Goal: Task Accomplishment & Management: Complete application form

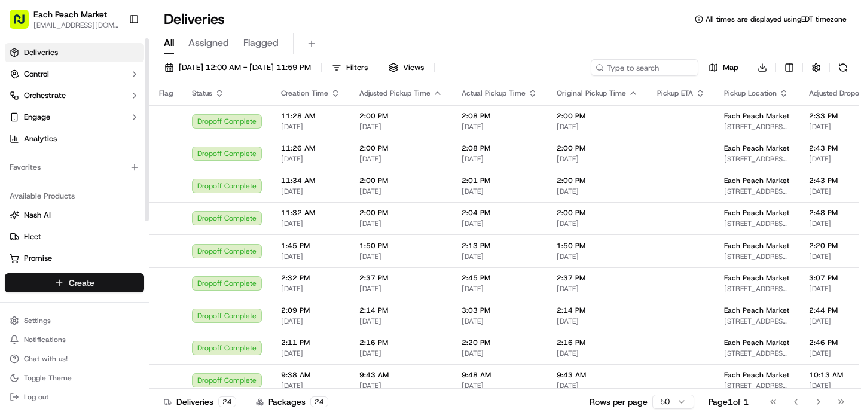
click at [69, 282] on html "Each Peach Market [EMAIL_ADDRESS][DOMAIN_NAME] Toggle Sidebar Deliveries Contro…" at bounding box center [430, 207] width 861 height 415
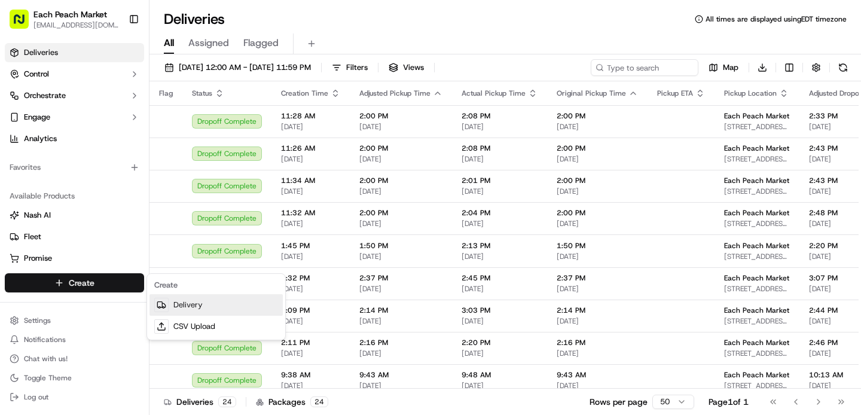
click at [206, 308] on link "Delivery" at bounding box center [215, 305] width 133 height 22
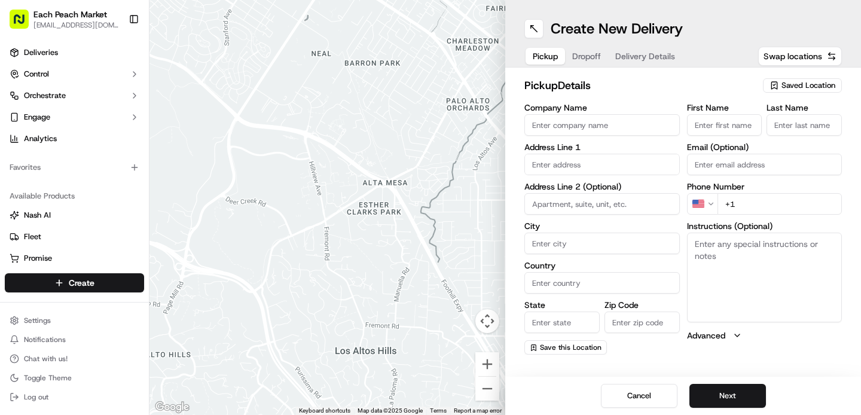
click at [801, 86] on span "Saved Location" at bounding box center [809, 85] width 54 height 11
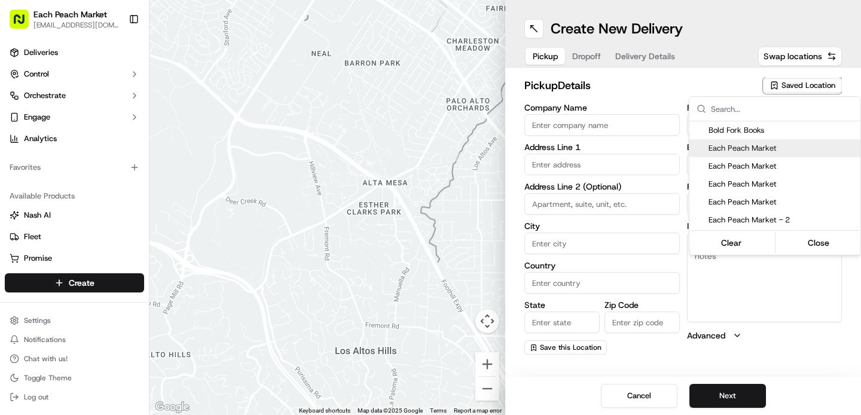
click at [801, 151] on span "Each Peach Market" at bounding box center [782, 148] width 147 height 11
type input "Each Peach Market"
type input "[STREET_ADDRESS]"
type input "[US_STATE]"
type input "US"
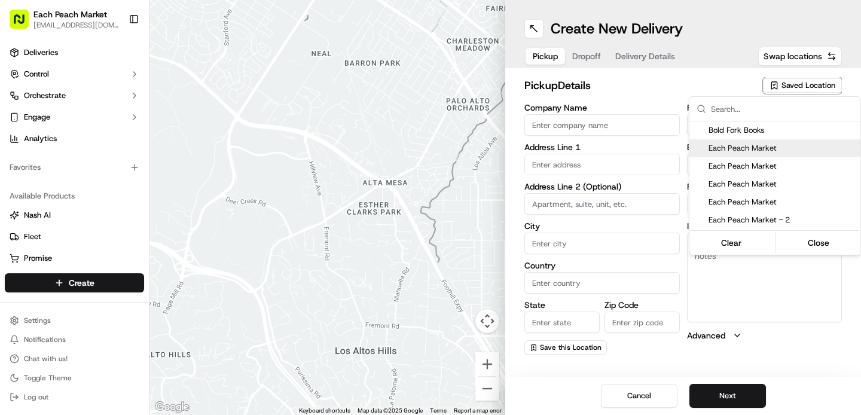
type input "DC"
type input "20009"
type input "[PHONE_NUMBER]"
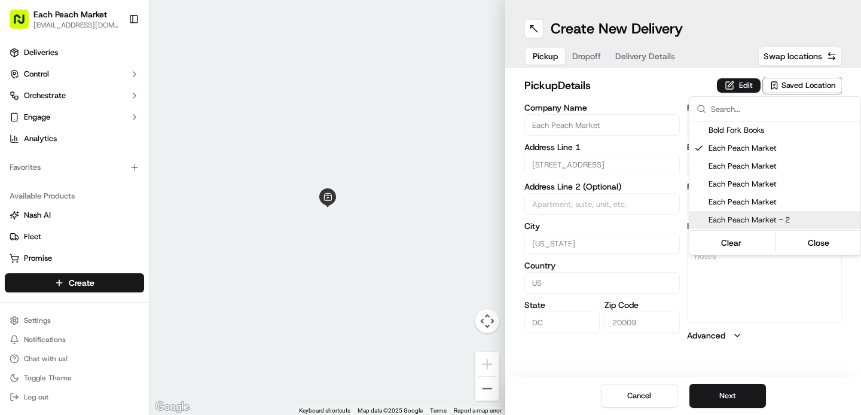
click at [746, 399] on html "Each Peach Market [EMAIL_ADDRESS][DOMAIN_NAME] Toggle Sidebar Deliveries Contro…" at bounding box center [430, 207] width 861 height 415
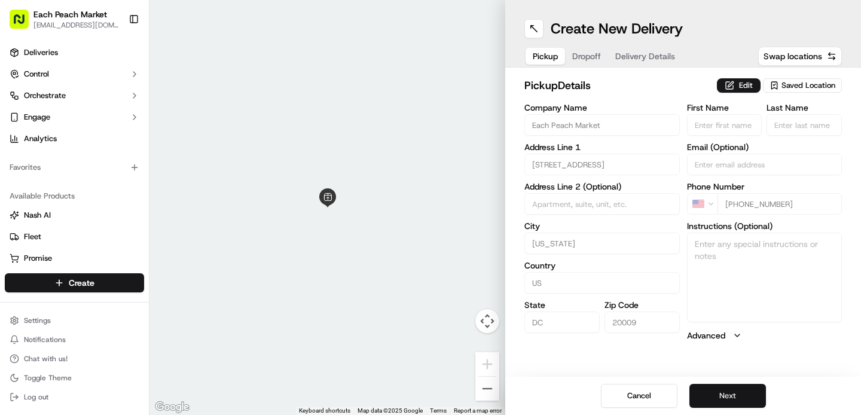
click at [744, 398] on button "Next" at bounding box center [727, 396] width 77 height 24
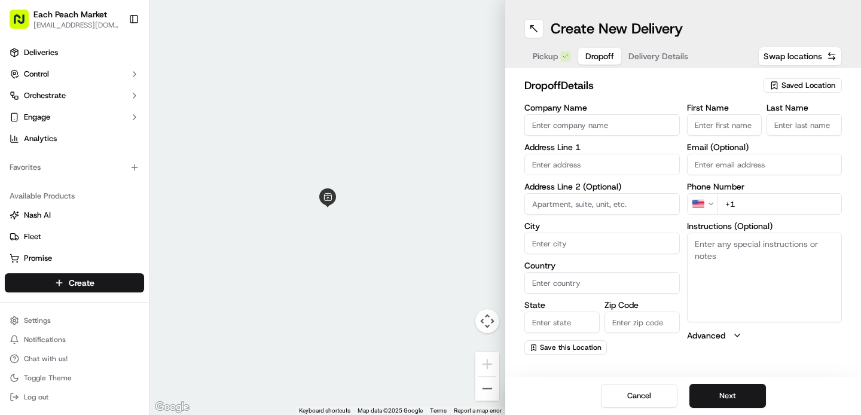
click at [590, 165] on input "text" at bounding box center [601, 165] width 155 height 22
click at [555, 161] on input "text" at bounding box center [601, 165] width 155 height 22
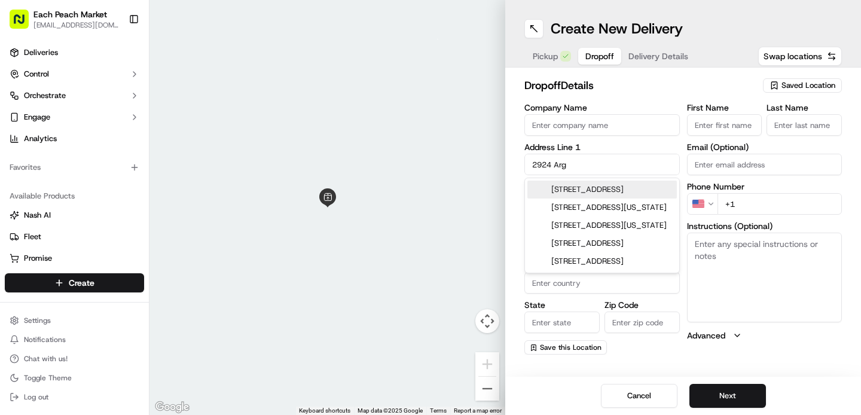
click at [590, 198] on div "[STREET_ADDRESS]" at bounding box center [601, 190] width 149 height 18
type input "[STREET_ADDRESS]"
type input "[GEOGRAPHIC_DATA]"
type input "VA"
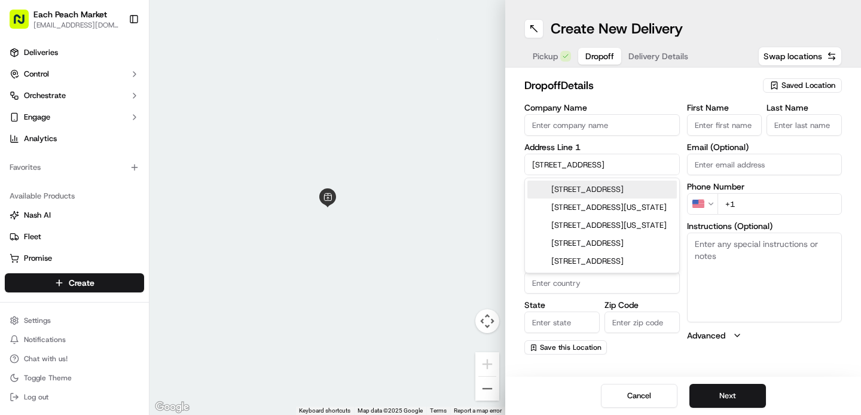
type input "22305"
type input "[STREET_ADDRESS]"
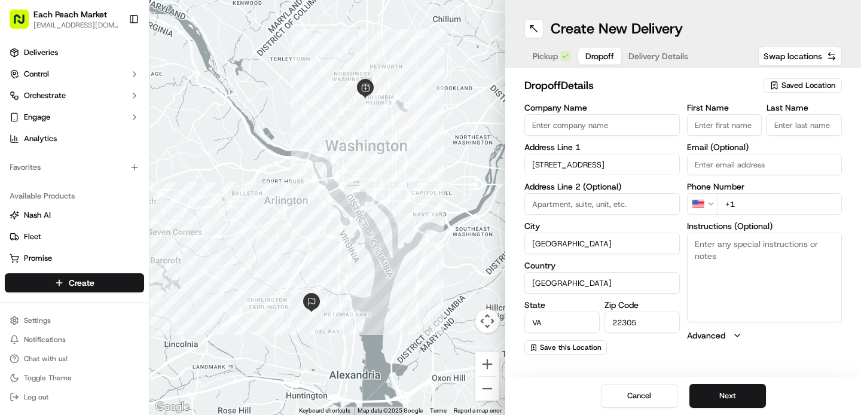
click at [705, 125] on input "First Name" at bounding box center [724, 125] width 75 height 22
type input "[PERSON_NAME]"
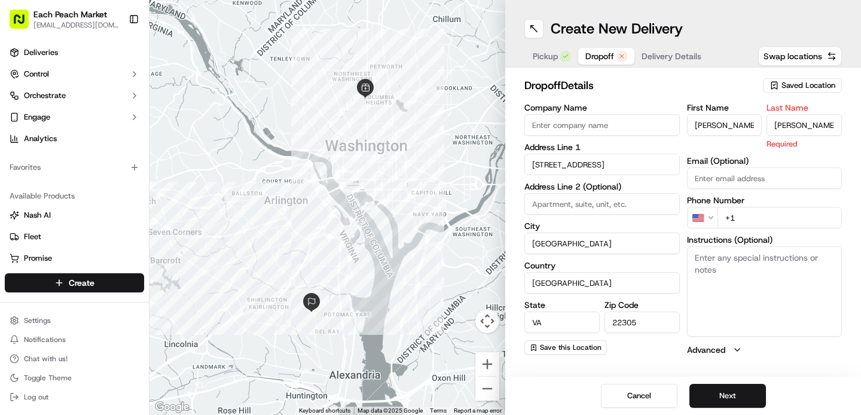
type input "[PERSON_NAME]"
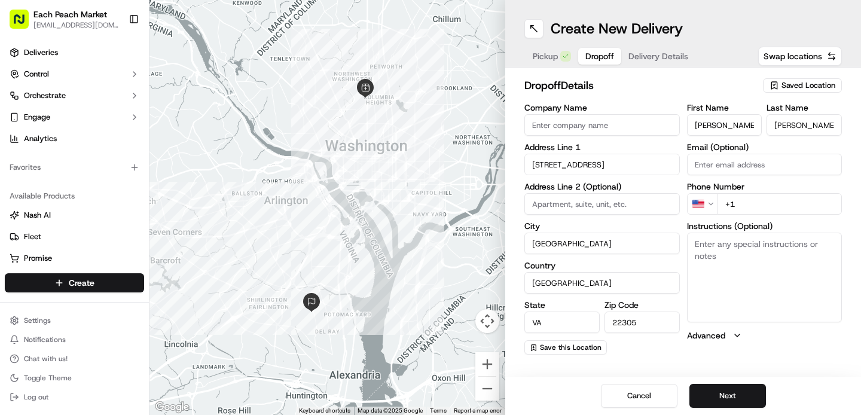
click at [762, 219] on div "First Name [PERSON_NAME] Last Name [PERSON_NAME] Email (Optional) Phone Number …" at bounding box center [764, 228] width 155 height 251
paste input "[PHONE_NUMBER]"
type input "[PHONE_NUMBER]"
click at [734, 401] on button "Next" at bounding box center [727, 396] width 77 height 24
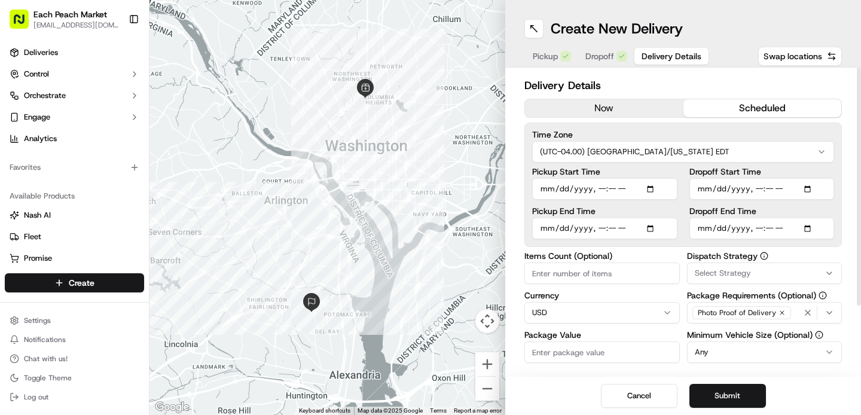
click at [749, 107] on button "scheduled" at bounding box center [762, 108] width 158 height 18
click at [654, 190] on input "Pickup Start Time" at bounding box center [604, 189] width 145 height 22
type input "[DATE]T10:00"
drag, startPoint x: 733, startPoint y: 394, endPoint x: 638, endPoint y: 242, distance: 179.7
click at [645, 242] on div "Create New Delivery Pickup Dropoff Delivery Details Swap locations Delivery Det…" at bounding box center [683, 207] width 356 height 415
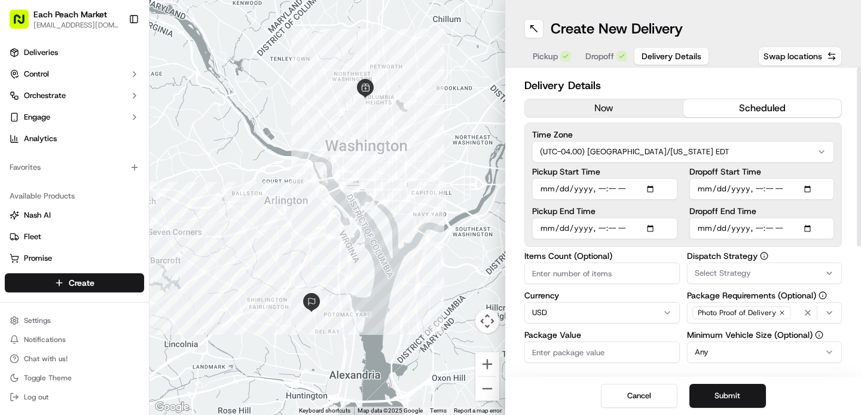
click at [558, 353] on input "Package Value" at bounding box center [601, 352] width 155 height 22
type input "100"
click at [624, 271] on input "Items Count (Optional)" at bounding box center [601, 274] width 155 height 22
type input "1"
click at [724, 275] on span "Select Strategy" at bounding box center [723, 273] width 56 height 11
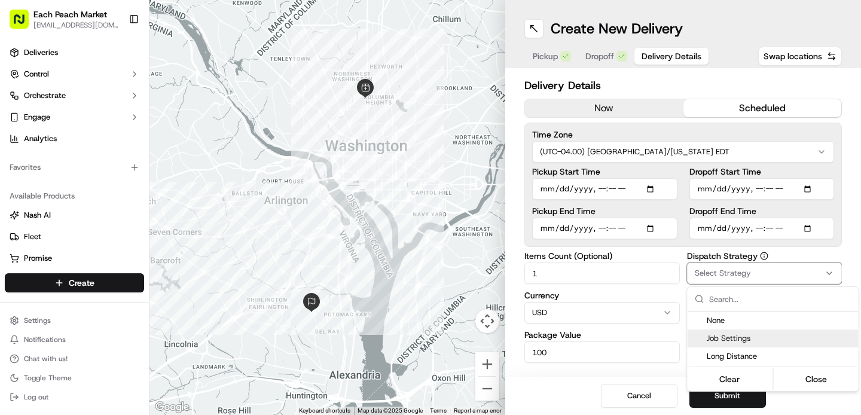
click at [729, 342] on span "Job Settings" at bounding box center [780, 338] width 147 height 11
click at [646, 376] on html "Each Peach Market [EMAIL_ADDRESS][DOMAIN_NAME] Toggle Sidebar Deliveries Contro…" at bounding box center [430, 207] width 861 height 415
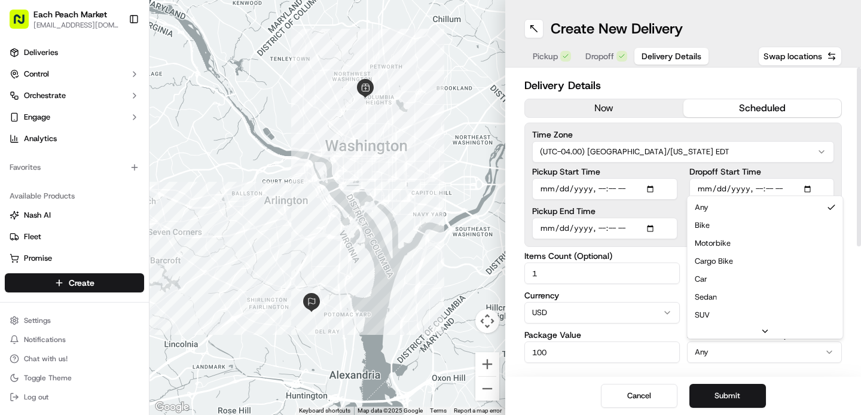
click at [707, 355] on html "Each Peach Market [EMAIL_ADDRESS][DOMAIN_NAME] Toggle Sidebar Deliveries Contro…" at bounding box center [430, 207] width 861 height 415
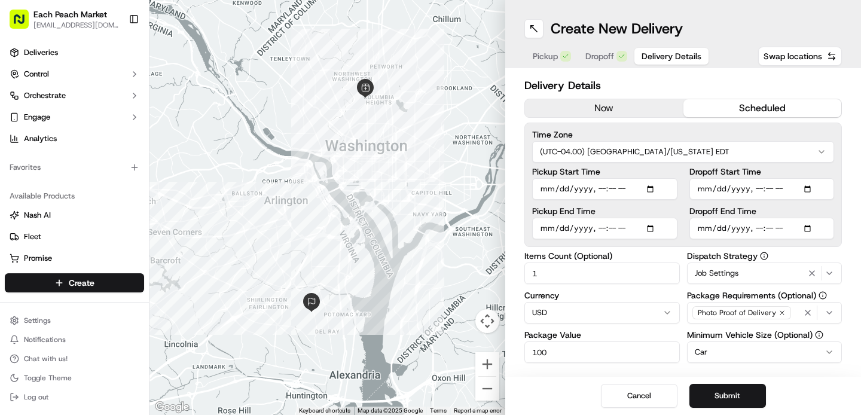
click at [743, 393] on button "Submit" at bounding box center [727, 396] width 77 height 24
